Goal: Task Accomplishment & Management: Use online tool/utility

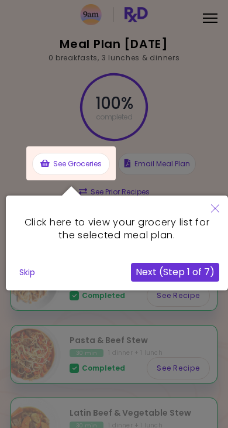
click at [208, 211] on button "Close" at bounding box center [215, 209] width 26 height 28
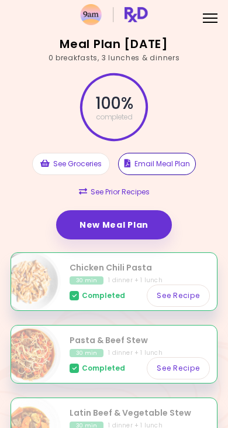
click at [168, 163] on button "Email Meal Plan" at bounding box center [157, 164] width 78 height 22
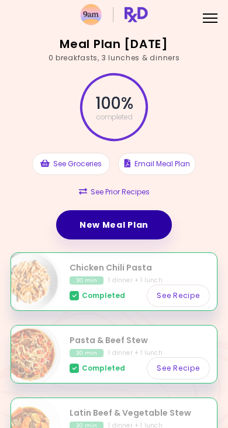
click at [115, 215] on link "New Meal Plan" at bounding box center [114, 224] width 116 height 29
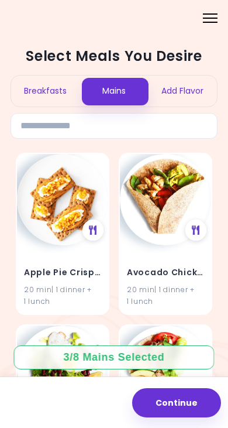
click at [194, 388] on button "Continue" at bounding box center [176, 402] width 89 height 29
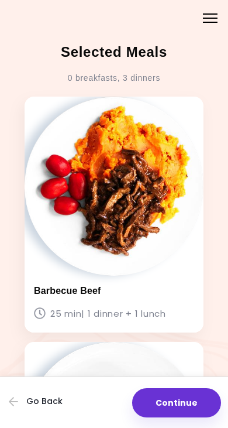
click at [192, 388] on button "Continue" at bounding box center [176, 402] width 89 height 29
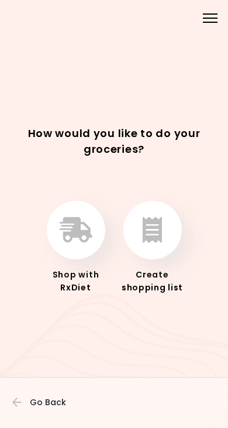
click at [157, 217] on icon "button" at bounding box center [152, 230] width 19 height 26
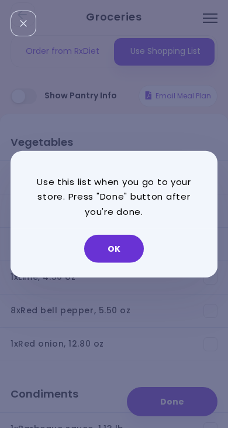
click at [123, 246] on button "OK" at bounding box center [114, 249] width 60 height 28
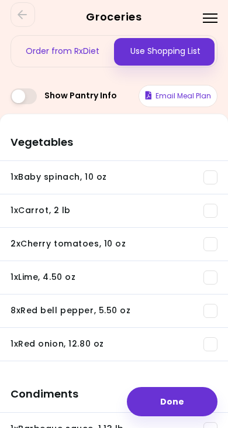
click at [178, 387] on button "Done" at bounding box center [172, 401] width 91 height 29
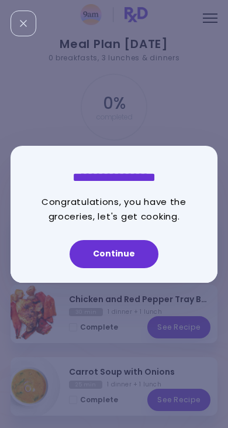
click at [127, 256] on button "Continue" at bounding box center [114, 254] width 89 height 28
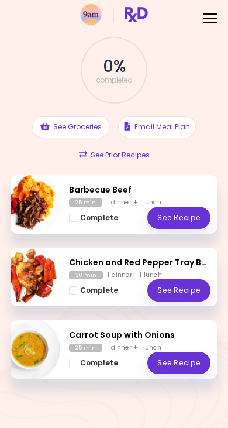
scroll to position [56, 0]
click at [132, 177] on div "Barbecue Beef 25 min 1 dinner + 1 lunch Complete See Recipe" at bounding box center [114, 204] width 207 height 59
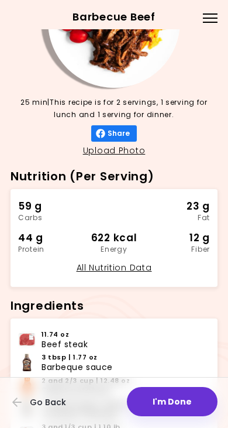
scroll to position [79, 0]
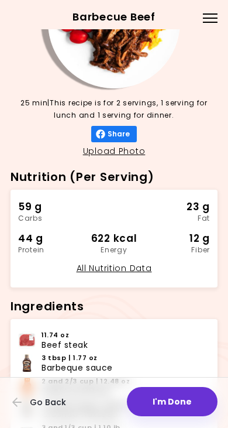
click at [145, 221] on div "59 g Carbs 23 g Fat 44 g Protein 622 kcal Energy 12 g Fiber" at bounding box center [114, 229] width 192 height 60
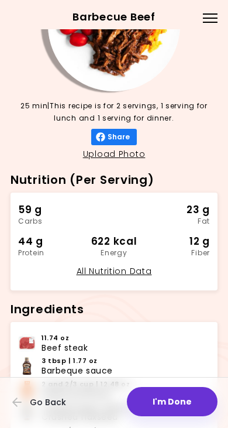
scroll to position [84, 0]
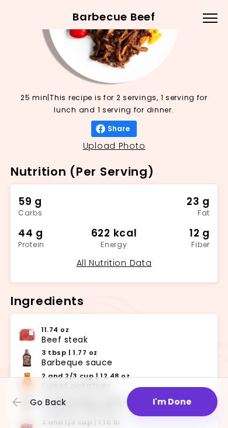
click at [128, 228] on div "622 kcal" at bounding box center [114, 233] width 64 height 16
click at [126, 266] on link "All Nutrition Data" at bounding box center [114, 263] width 75 height 12
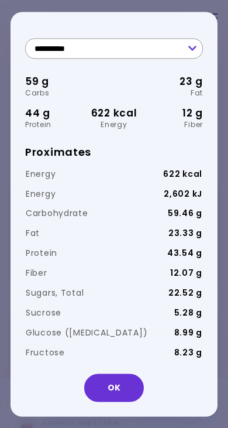
click at [181, 56] on select "**********" at bounding box center [114, 48] width 178 height 20
select select "*"
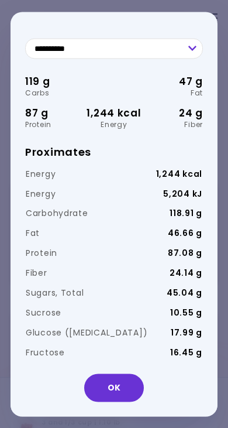
click at [126, 377] on button "OK" at bounding box center [114, 387] width 60 height 28
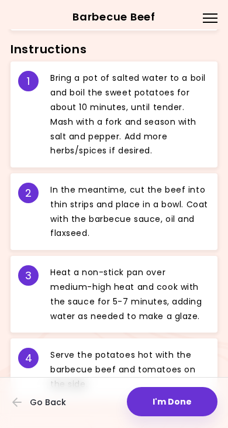
scroll to position [571, 0]
